Goal: Task Accomplishment & Management: Use online tool/utility

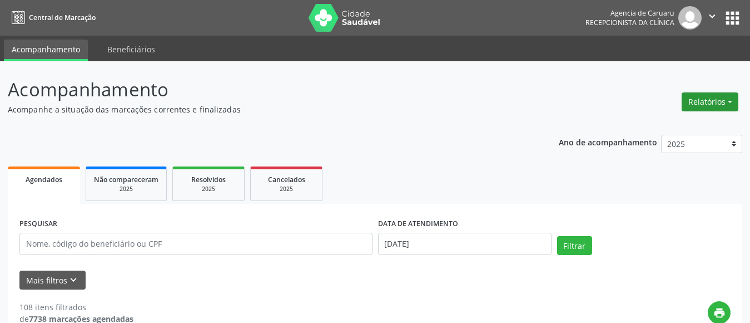
click at [708, 96] on button "Relatórios" at bounding box center [710, 101] width 57 height 19
click at [670, 125] on link "Agendamentos" at bounding box center [680, 126] width 120 height 16
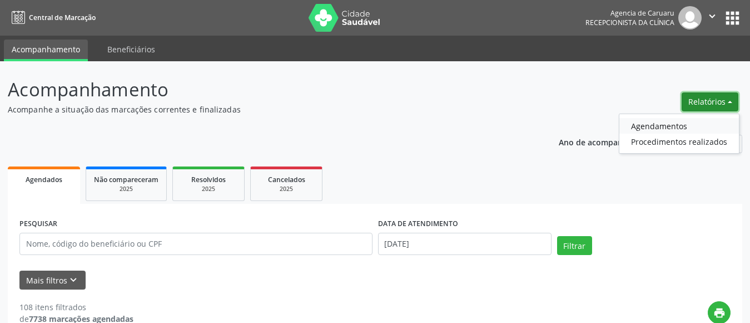
select select "7"
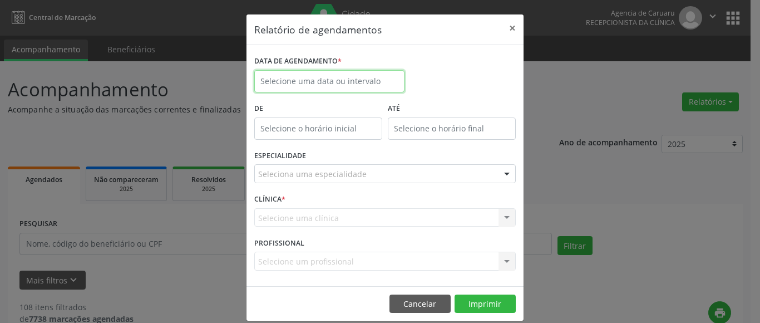
click at [357, 80] on input "text" at bounding box center [329, 81] width 150 height 22
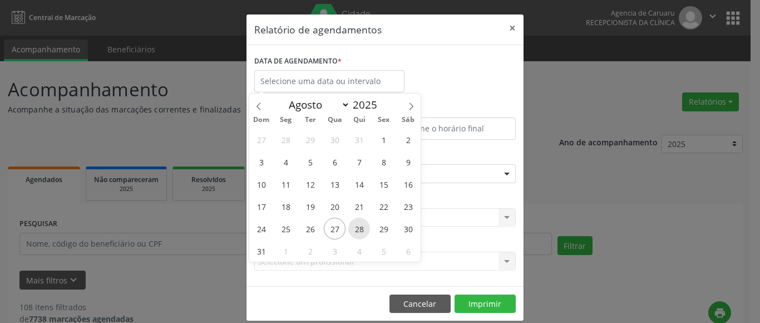
click at [361, 227] on span "28" at bounding box center [359, 228] width 22 height 22
type input "28/08/2025"
click at [361, 227] on span "28" at bounding box center [359, 228] width 22 height 22
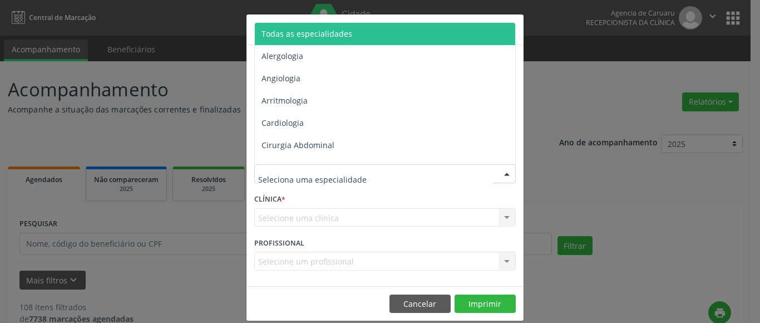
click at [323, 29] on span "Todas as especialidades" at bounding box center [306, 33] width 91 height 11
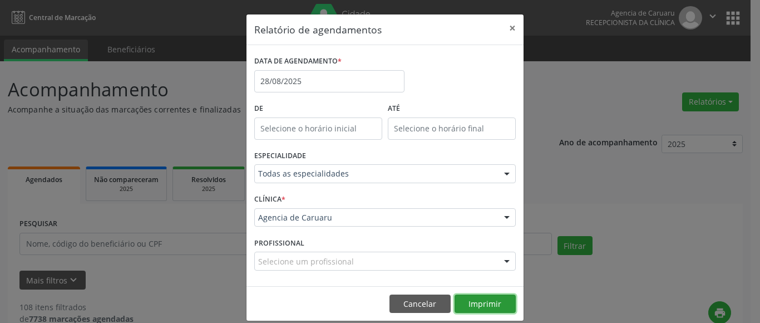
click at [477, 305] on button "Imprimir" at bounding box center [484, 303] width 61 height 19
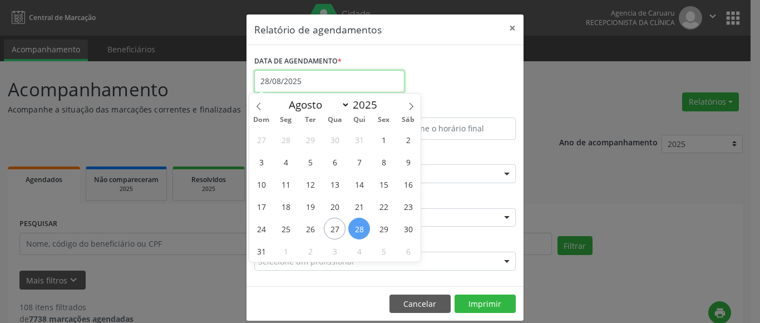
click at [282, 81] on input "28/08/2025" at bounding box center [329, 81] width 150 height 22
click at [332, 230] on span "27" at bounding box center [335, 228] width 22 height 22
type input "[DATE]"
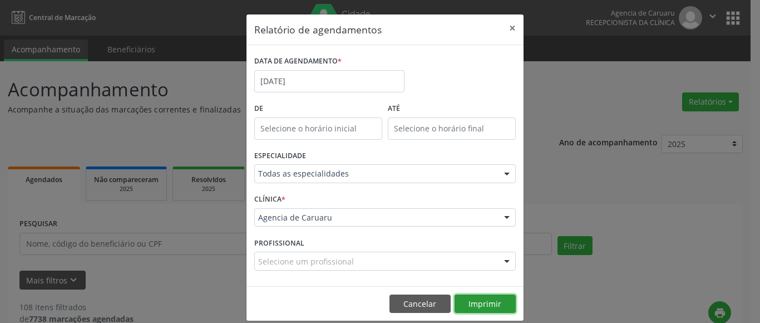
click at [472, 305] on button "Imprimir" at bounding box center [484, 303] width 61 height 19
click at [506, 26] on button "×" at bounding box center [512, 27] width 22 height 27
